Goal: Task Accomplishment & Management: Manage account settings

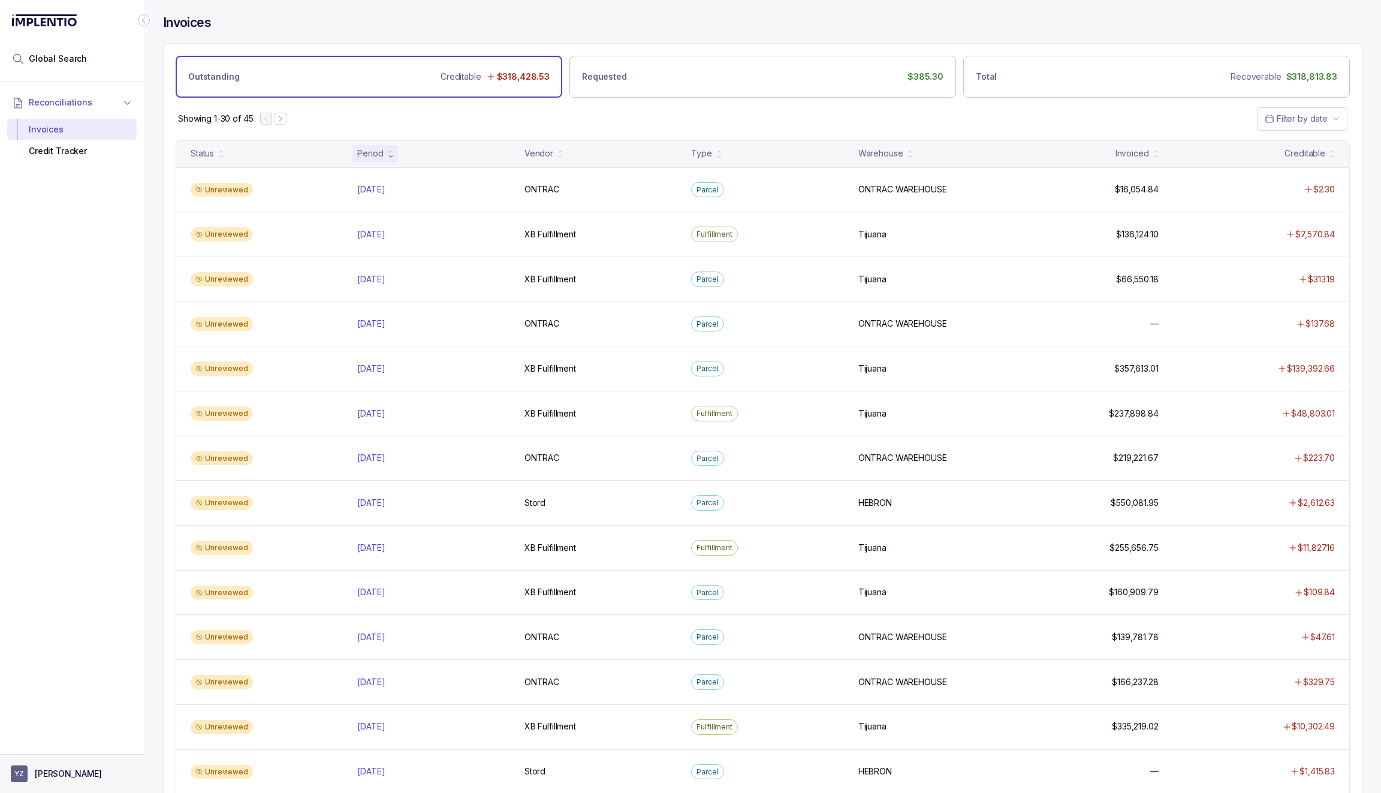
click at [65, 781] on button "YZ [PERSON_NAME]" at bounding box center [72, 773] width 122 height 17
click at [61, 775] on p "[PERSON_NAME]" at bounding box center [68, 774] width 67 height 12
click at [65, 771] on p "[PERSON_NAME]" at bounding box center [68, 774] width 67 height 12
click at [65, 743] on p "Logout" at bounding box center [79, 748] width 100 height 12
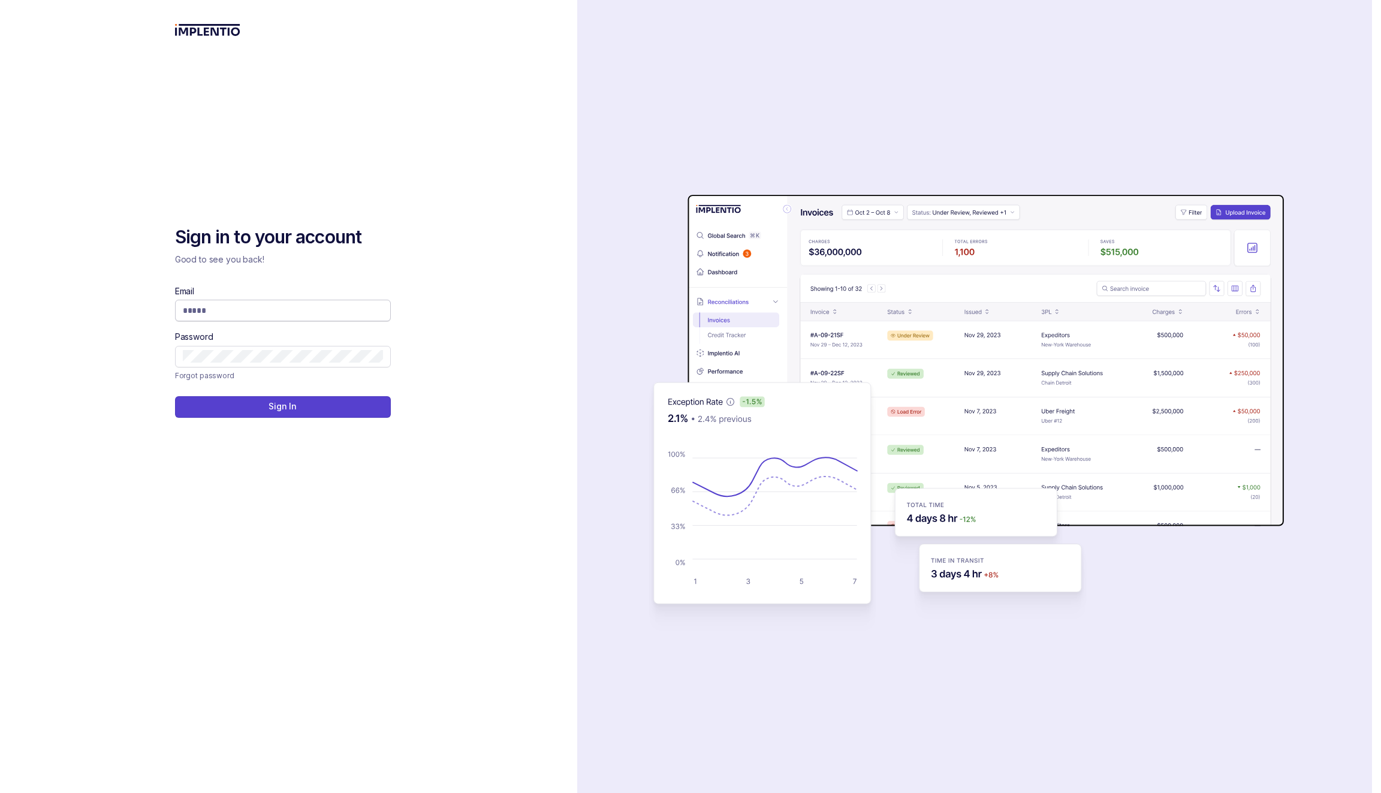
click at [312, 312] on input "Email" at bounding box center [283, 311] width 200 height 12
type input "**********"
